Goal: Find specific page/section: Find specific page/section

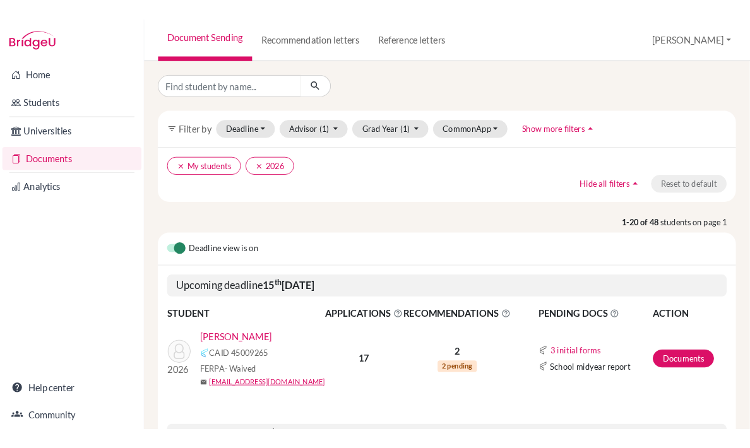
scroll to position [790, 0]
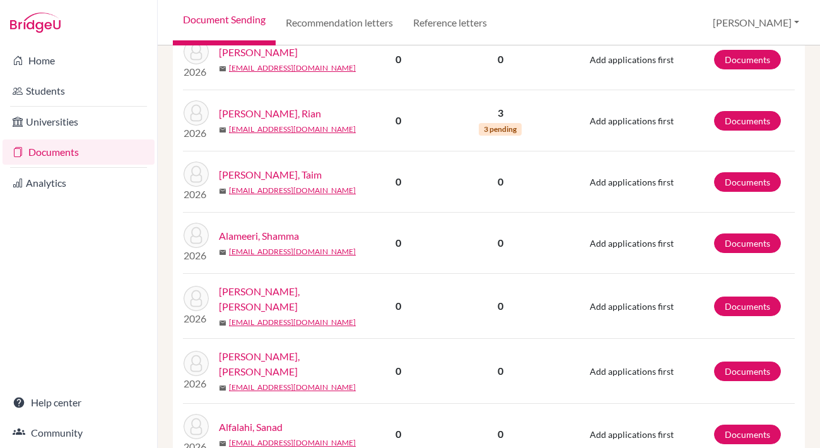
click at [46, 254] on div "Home Students Universities Documents Analytics Help center Community" at bounding box center [78, 246] width 157 height 403
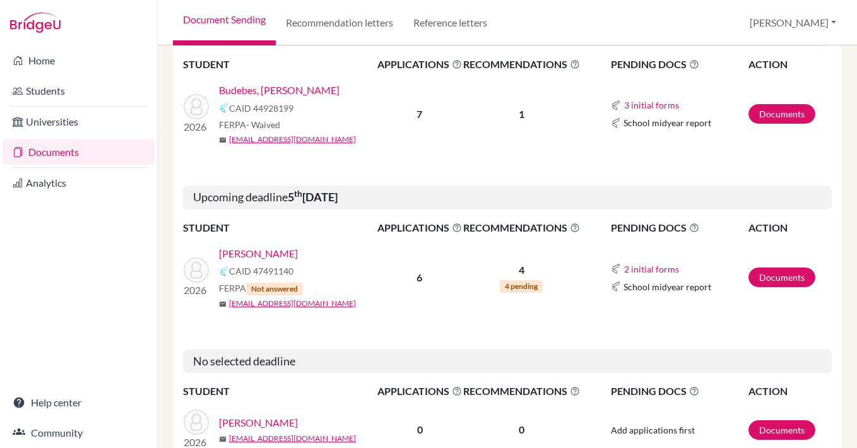
scroll to position [0, 0]
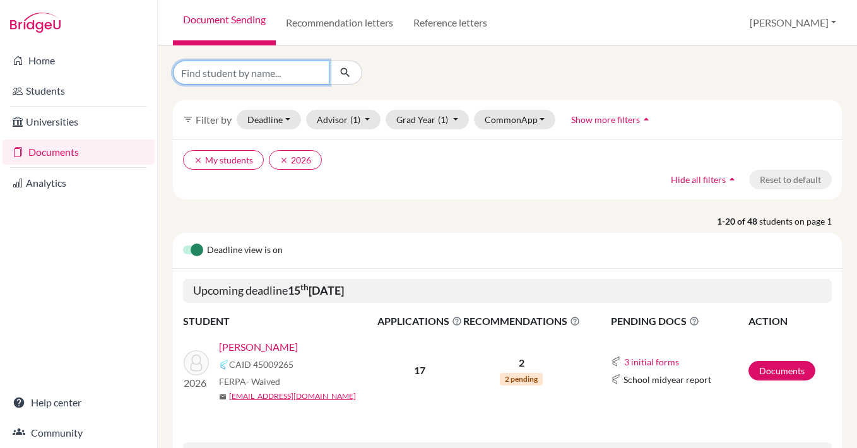
click at [248, 75] on input "Find student by name..." at bounding box center [251, 73] width 156 height 24
type input "MAHRA"
click button "submit" at bounding box center [345, 73] width 33 height 24
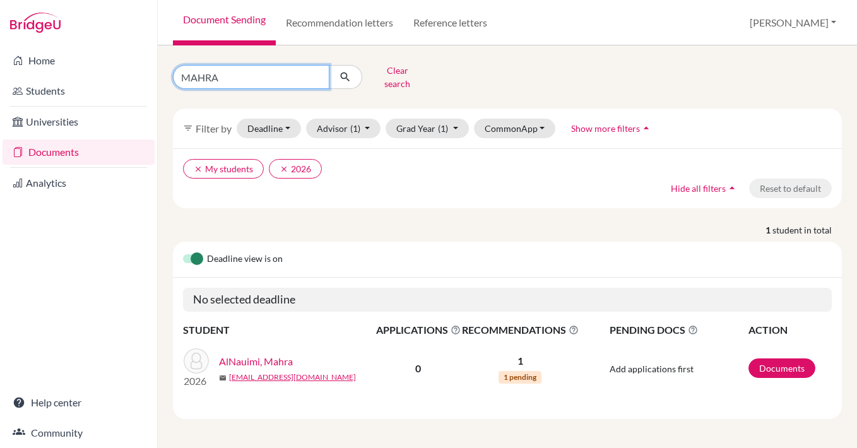
click at [193, 76] on input "MAHRA" at bounding box center [251, 77] width 156 height 24
type input "[PERSON_NAME]"
click button "submit" at bounding box center [345, 77] width 33 height 24
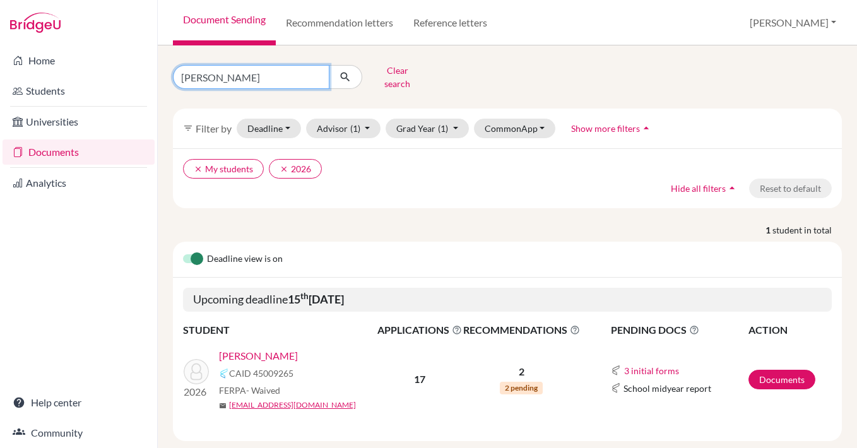
click at [202, 77] on input "[PERSON_NAME]" at bounding box center [251, 77] width 156 height 24
type input "SEIF"
click button "submit" at bounding box center [345, 77] width 33 height 24
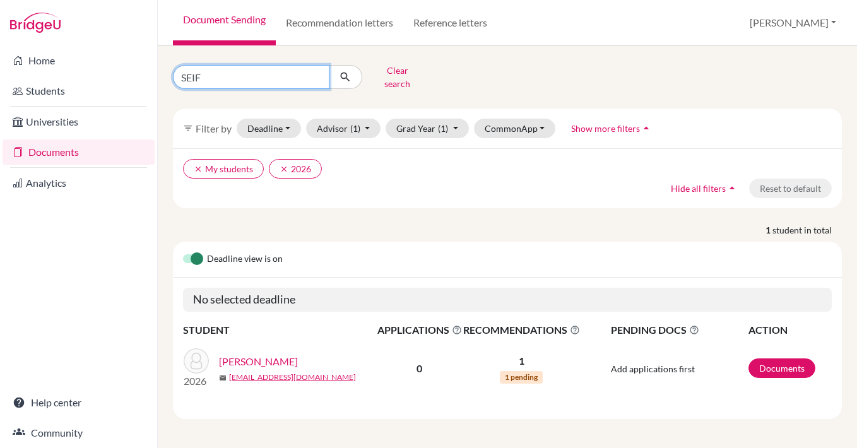
click at [188, 70] on input "SEIF" at bounding box center [251, 77] width 156 height 24
type input "SALAMA"
click button "submit" at bounding box center [345, 77] width 33 height 24
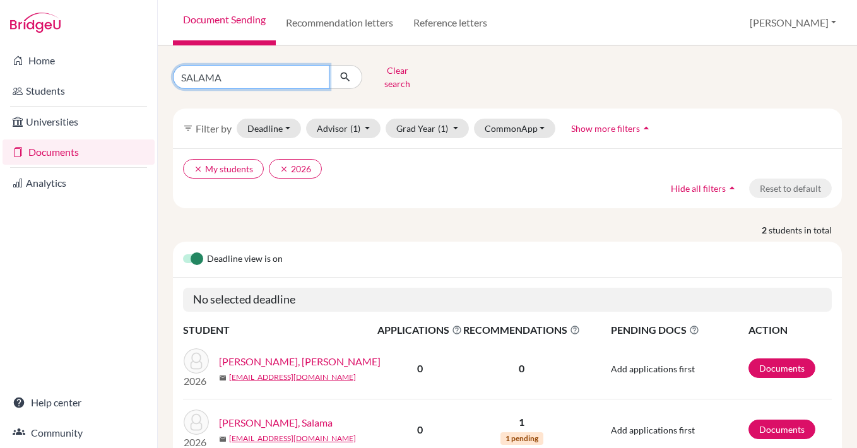
click at [208, 74] on input "SALAMA" at bounding box center [251, 77] width 156 height 24
type input "TAIM"
click button "submit" at bounding box center [345, 77] width 33 height 24
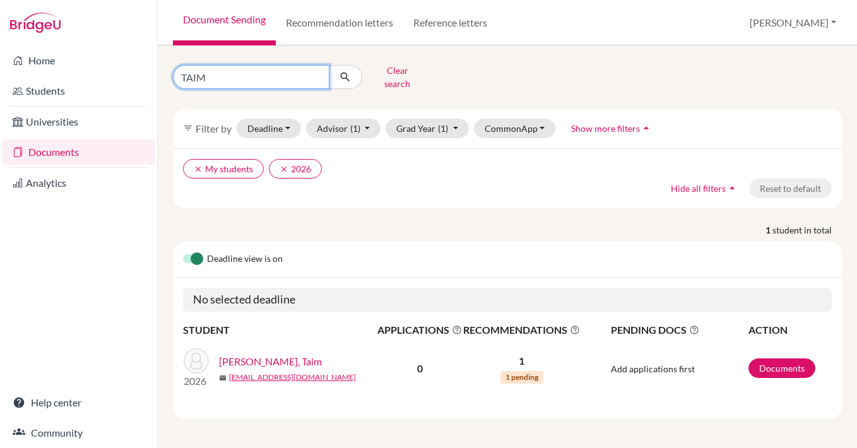
click at [194, 74] on input "TAIM" at bounding box center [251, 77] width 156 height 24
type input "TALIA"
click button "submit" at bounding box center [345, 77] width 33 height 24
